Goal: Task Accomplishment & Management: Manage account settings

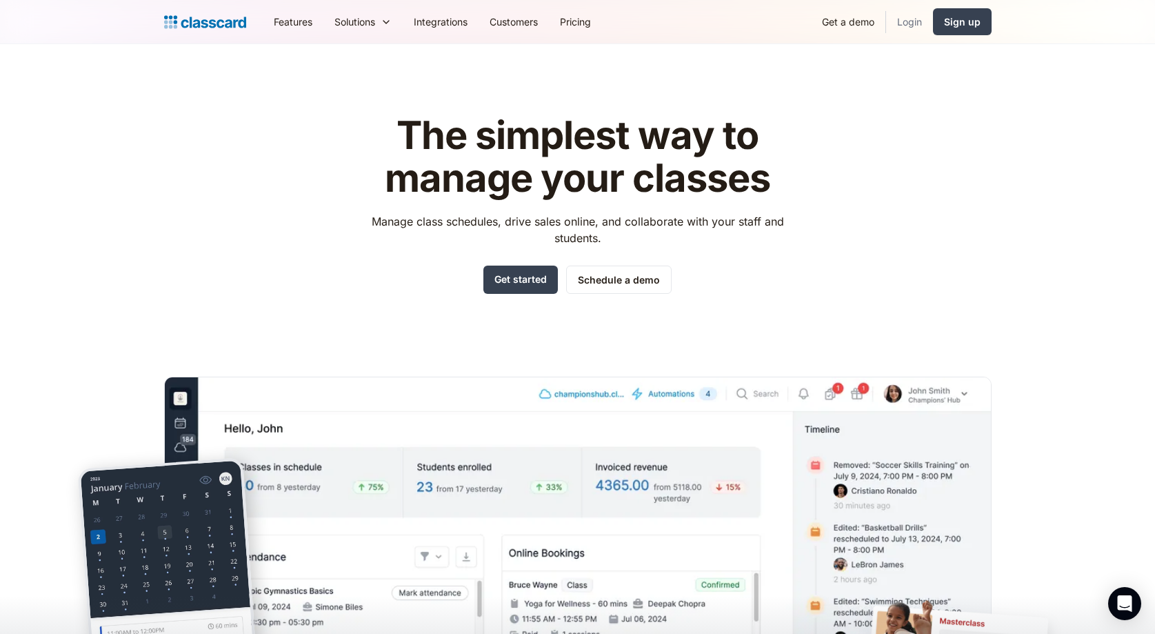
click at [917, 21] on link "Login" at bounding box center [909, 21] width 47 height 31
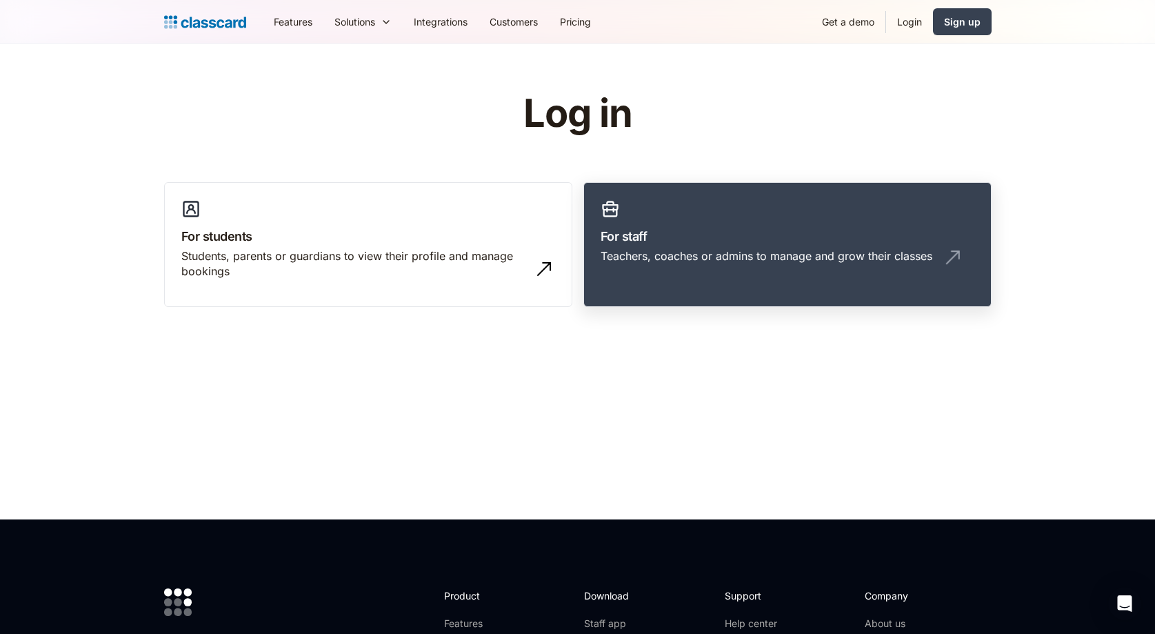
click at [699, 211] on link "For staff Teachers, coaches or admins to manage and grow their classes" at bounding box center [787, 245] width 408 height 126
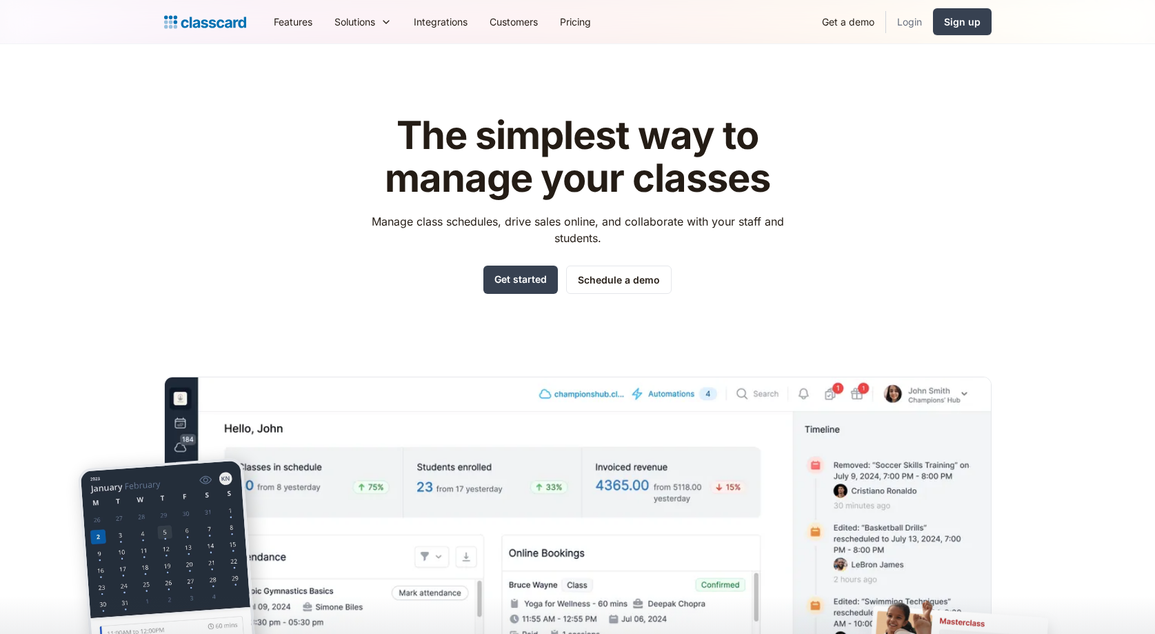
click at [899, 26] on link "Login" at bounding box center [909, 21] width 47 height 31
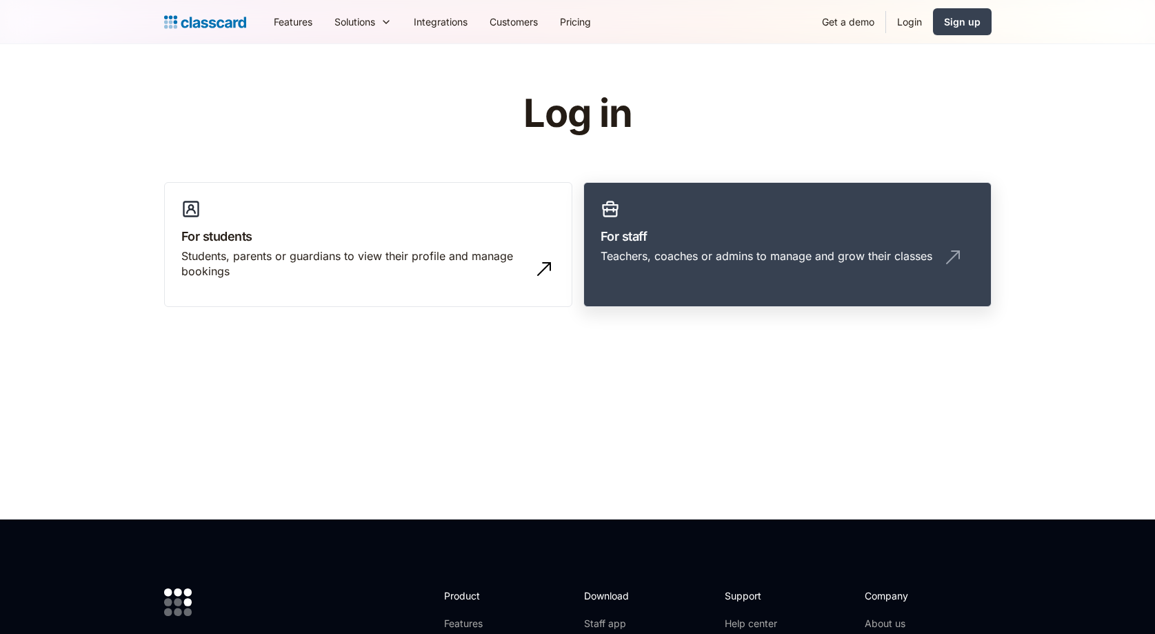
click at [701, 219] on link "For staff Teachers, coaches or admins to manage and grow their classes" at bounding box center [787, 245] width 408 height 126
